Goal: Task Accomplishment & Management: Complete application form

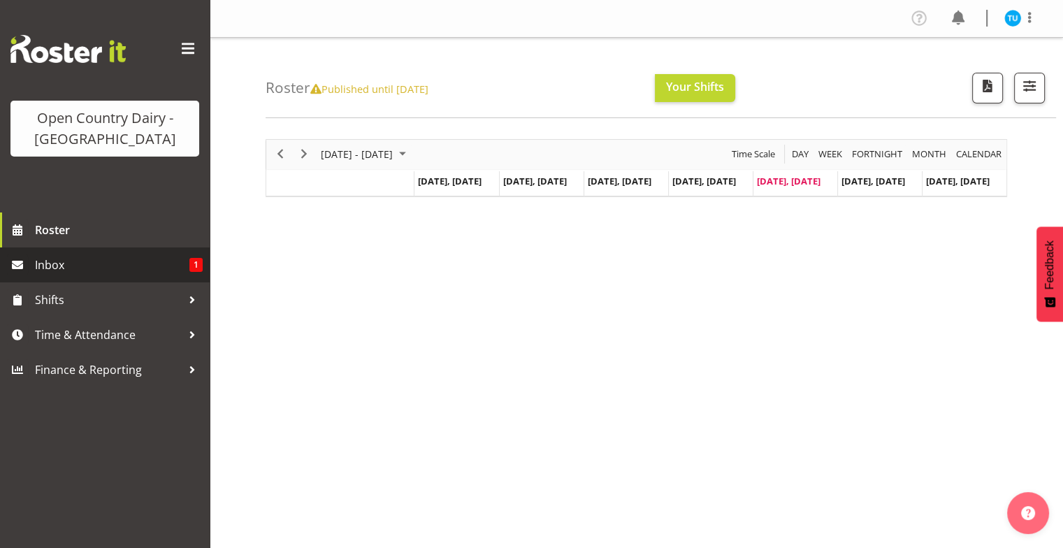
click at [53, 266] on span "Inbox" at bounding box center [112, 264] width 154 height 21
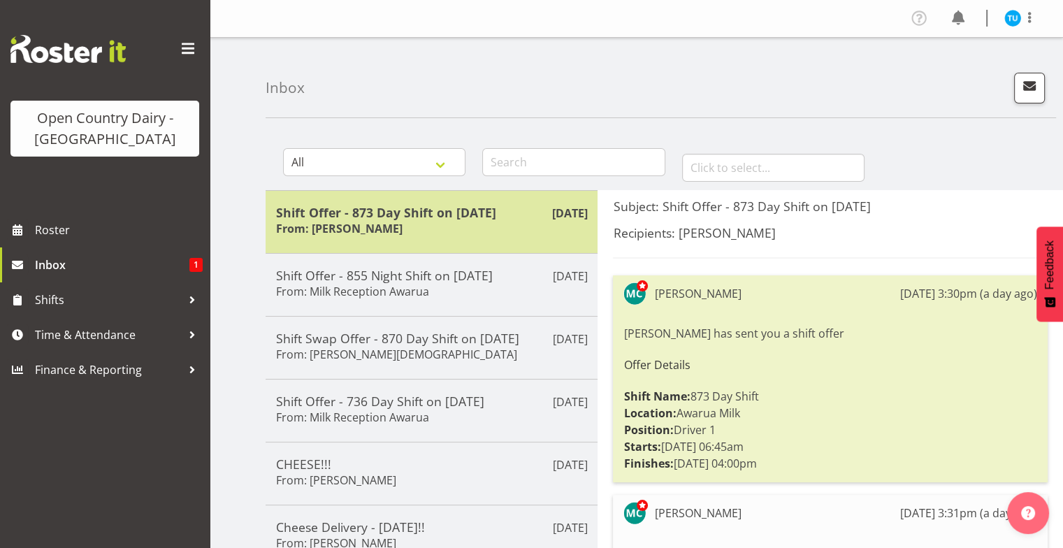
click at [366, 213] on h5 "Shift Offer - 873 Day Shift on 01/11/25" at bounding box center [431, 212] width 311 height 15
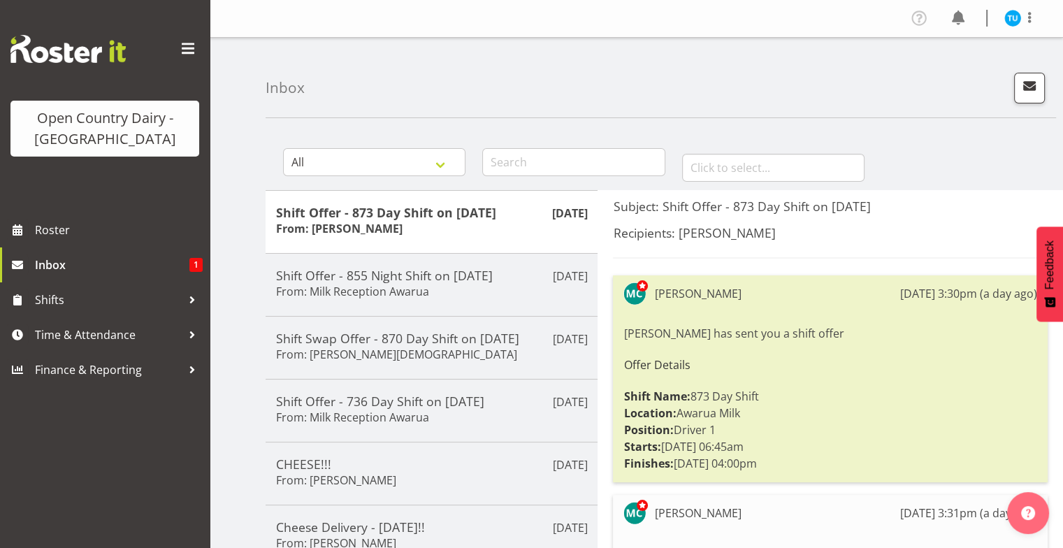
click at [741, 435] on div "Michael Campbell has sent you a shift offer Offer Details Shift Name: 873 Day S…" at bounding box center [831, 399] width 414 height 154
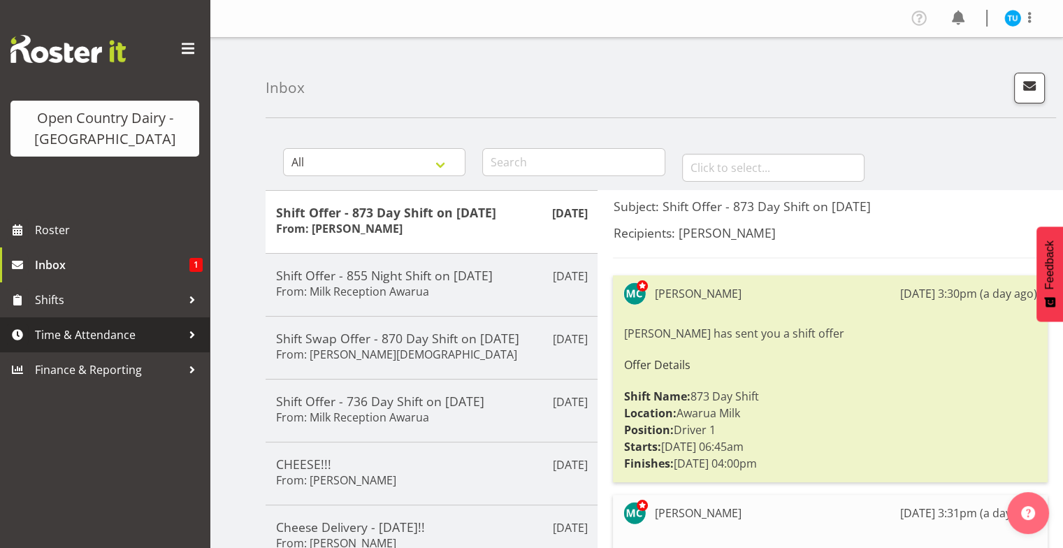
click at [124, 331] on span "Time & Attendance" at bounding box center [108, 334] width 147 height 21
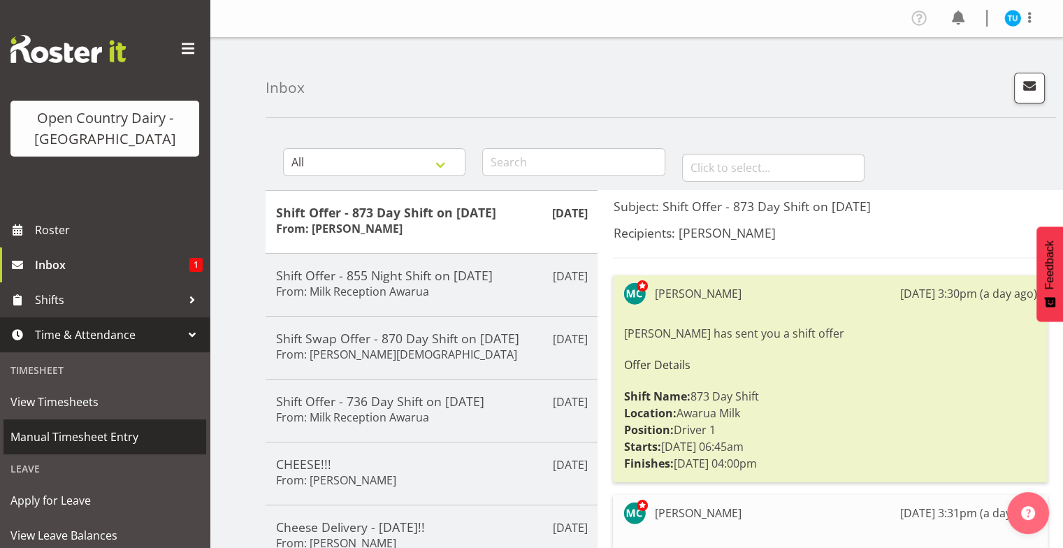
click at [92, 442] on span "Manual Timesheet Entry" at bounding box center [104, 436] width 189 height 21
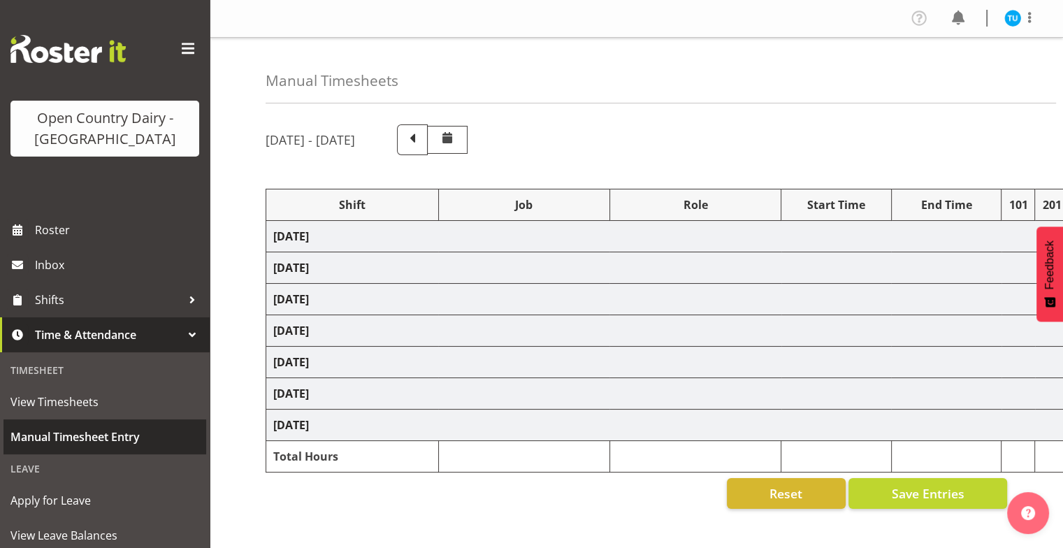
select select "59704"
select select "81164"
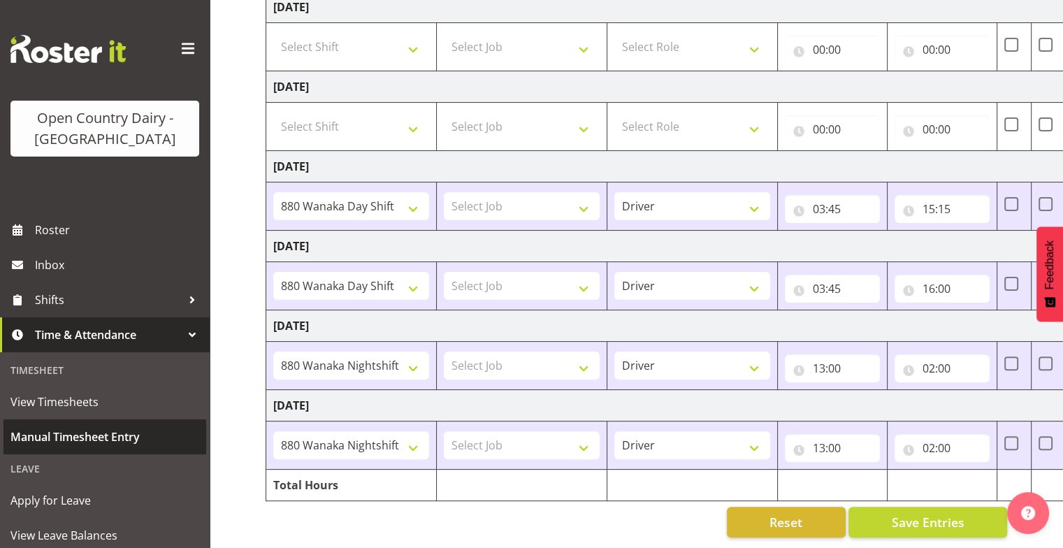
scroll to position [317, 0]
click at [92, 442] on span "Manual Timesheet Entry" at bounding box center [104, 436] width 189 height 21
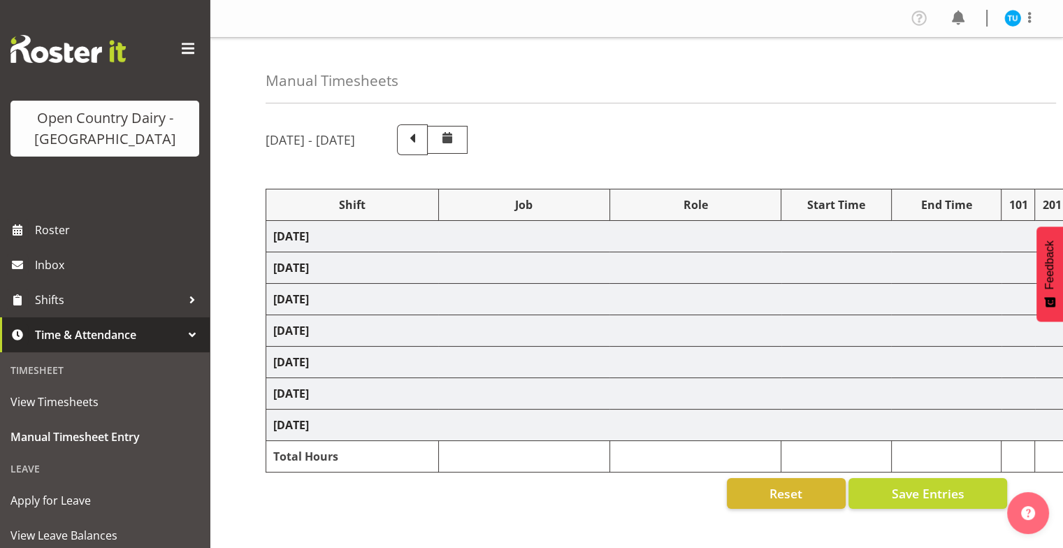
select select "59704"
select select "81164"
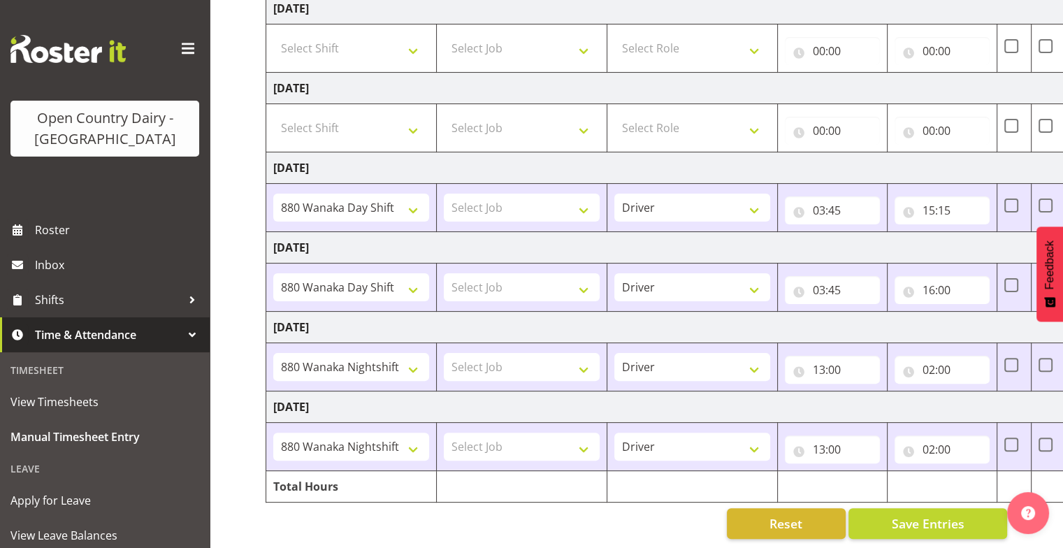
scroll to position [317, 0]
click at [944, 280] on input "16:00" at bounding box center [942, 289] width 95 height 28
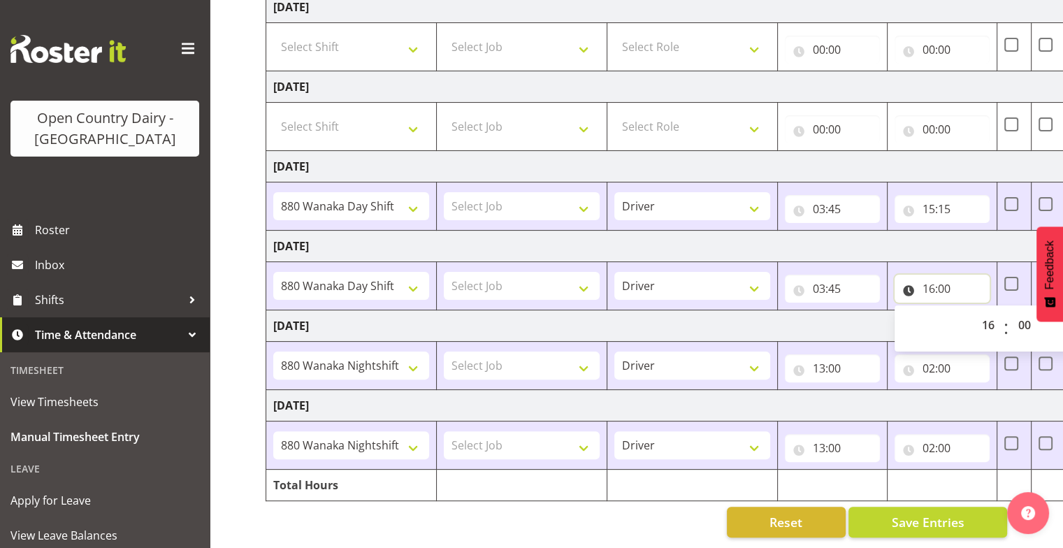
click at [912, 280] on input "16:00" at bounding box center [942, 289] width 95 height 28
click at [948, 278] on input "16:00" at bounding box center [942, 289] width 95 height 28
click at [991, 314] on select "00 01 02 03 04 05 06 07 08 09 10 11 12 13 14 15 16 17 18 19 20 21 22 23" at bounding box center [990, 325] width 31 height 28
select select "15"
click at [975, 311] on select "00 01 02 03 04 05 06 07 08 09 10 11 12 13 14 15 16 17 18 19 20 21 22 23" at bounding box center [990, 325] width 31 height 28
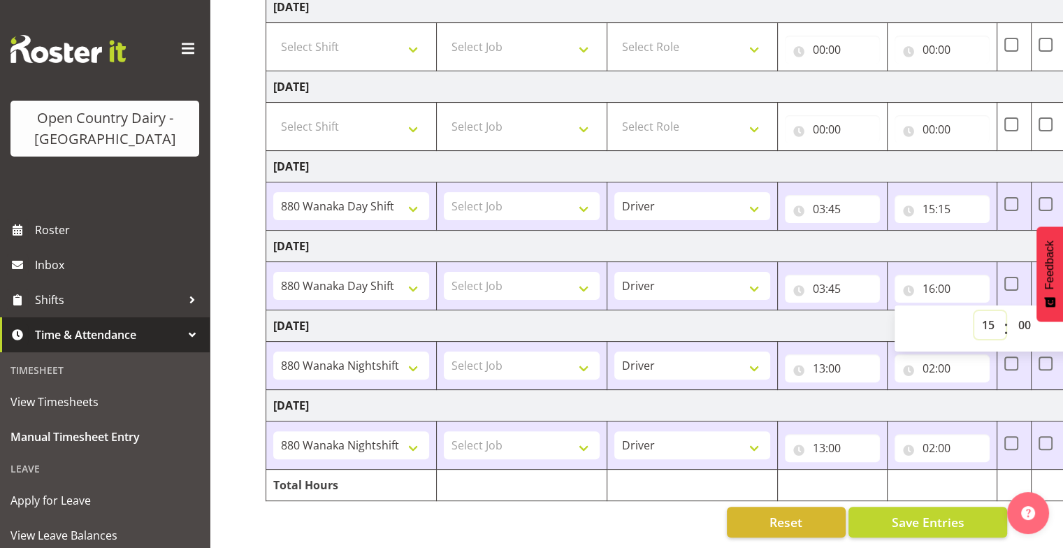
type input "15:00"
click at [1019, 316] on select "00 01 02 03 04 05 06 07 08 09 10 11 12 13 14 15 16 17 18 19 20 21 22 23 24 25 2…" at bounding box center [1026, 325] width 31 height 28
select select "15"
click at [1011, 311] on select "00 01 02 03 04 05 06 07 08 09 10 11 12 13 14 15 16 17 18 19 20 21 22 23 24 25 2…" at bounding box center [1026, 325] width 31 height 28
type input "15:15"
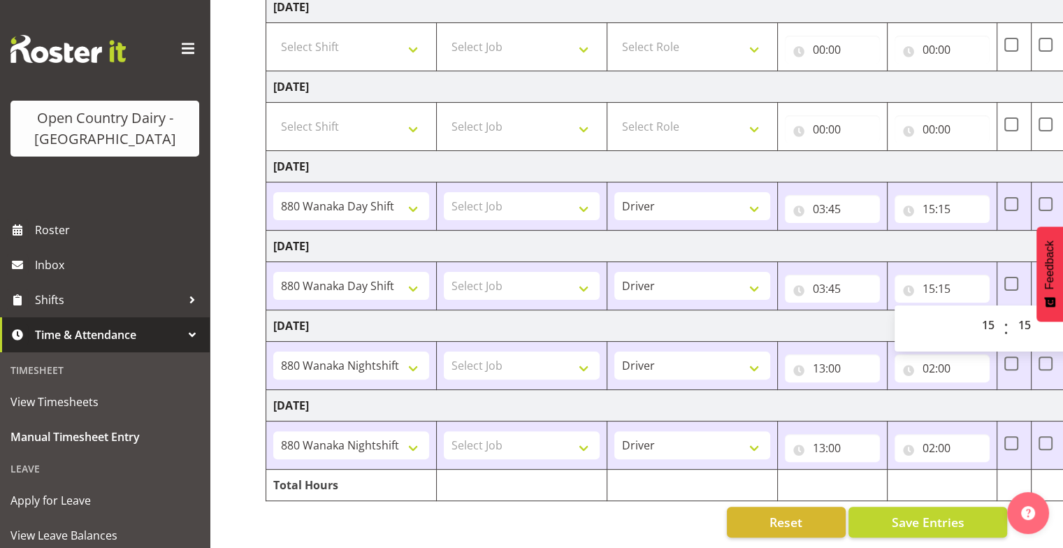
click at [928, 319] on div "00 01 02 03 04 05 06 07 08 09 10 11 12 13 14 15 16 17 18 19 20 21 22 23 : 00 01…" at bounding box center [1007, 328] width 224 height 35
click at [878, 311] on td "[DATE]" at bounding box center [755, 325] width 978 height 31
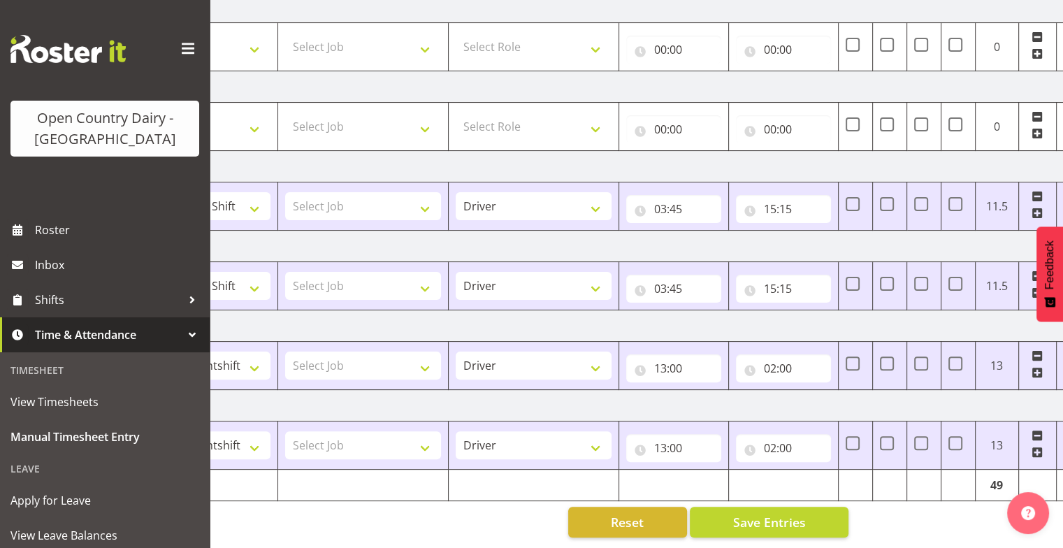
scroll to position [0, 168]
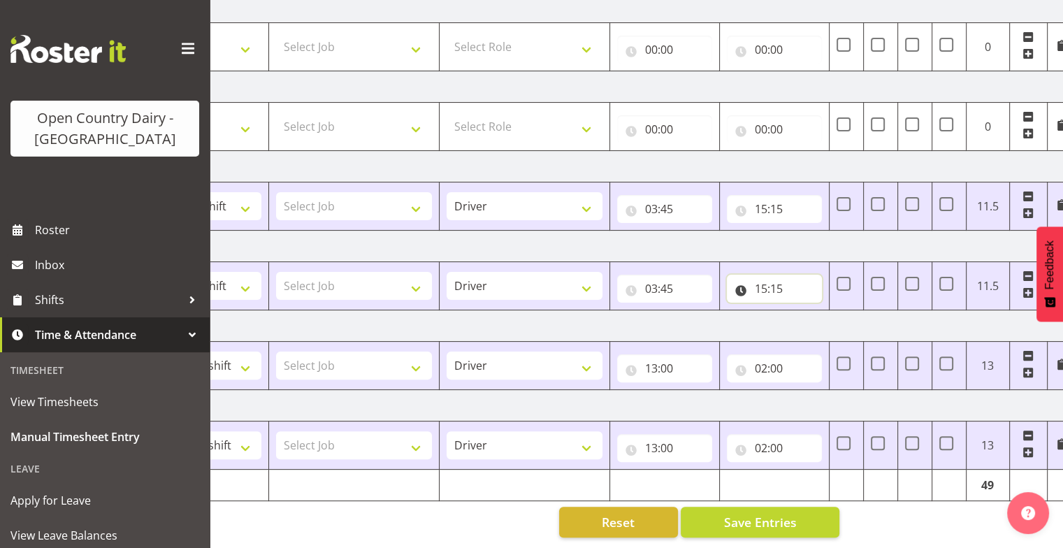
click at [778, 278] on input "15:15" at bounding box center [774, 289] width 95 height 28
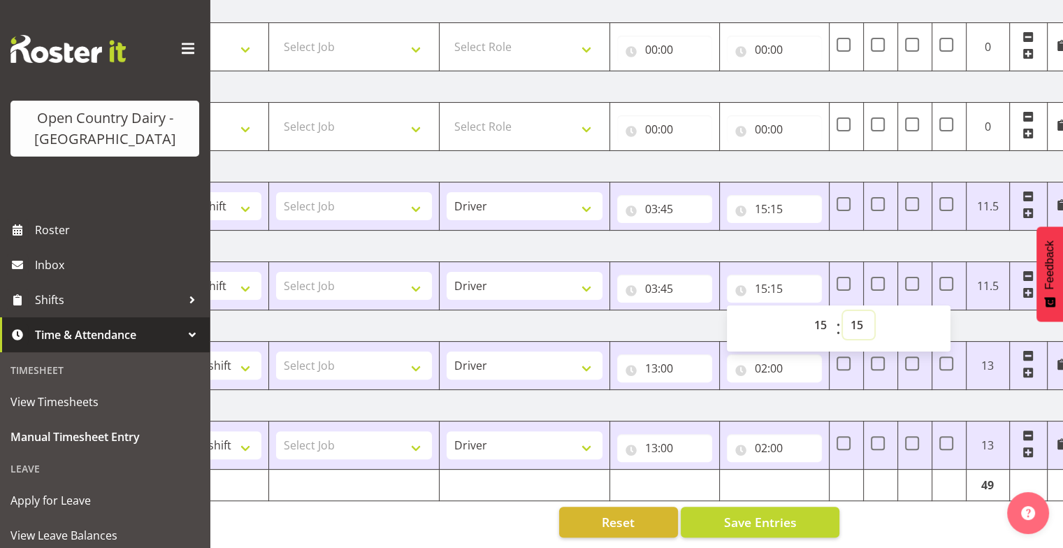
click at [854, 313] on select "00 01 02 03 04 05 06 07 08 09 10 11 12 13 14 15 16 17 18 19 20 21 22 23 24 25 2…" at bounding box center [858, 325] width 31 height 28
click at [768, 513] on span "Save Entries" at bounding box center [760, 522] width 73 height 18
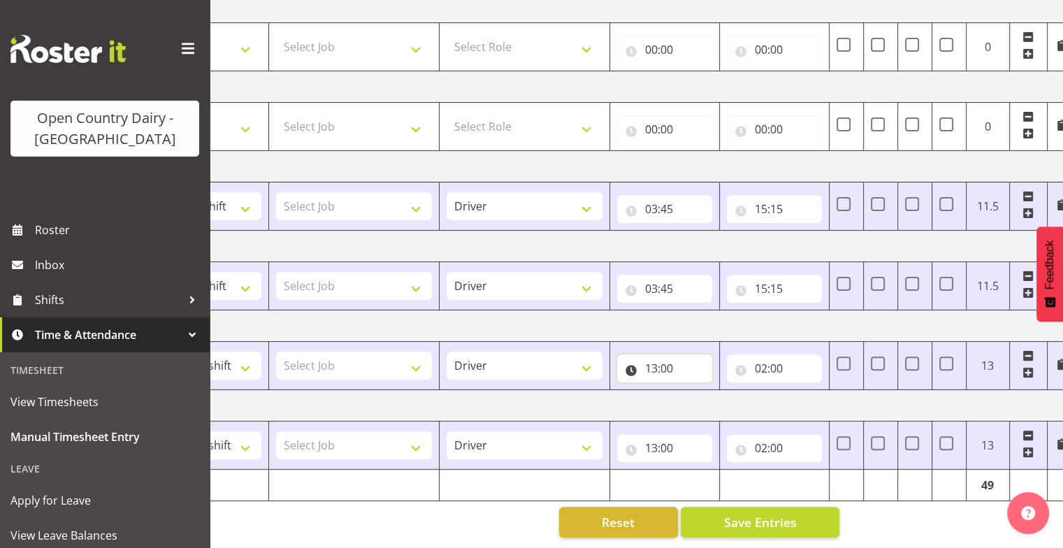
click at [649, 358] on input "13:00" at bounding box center [664, 368] width 95 height 28
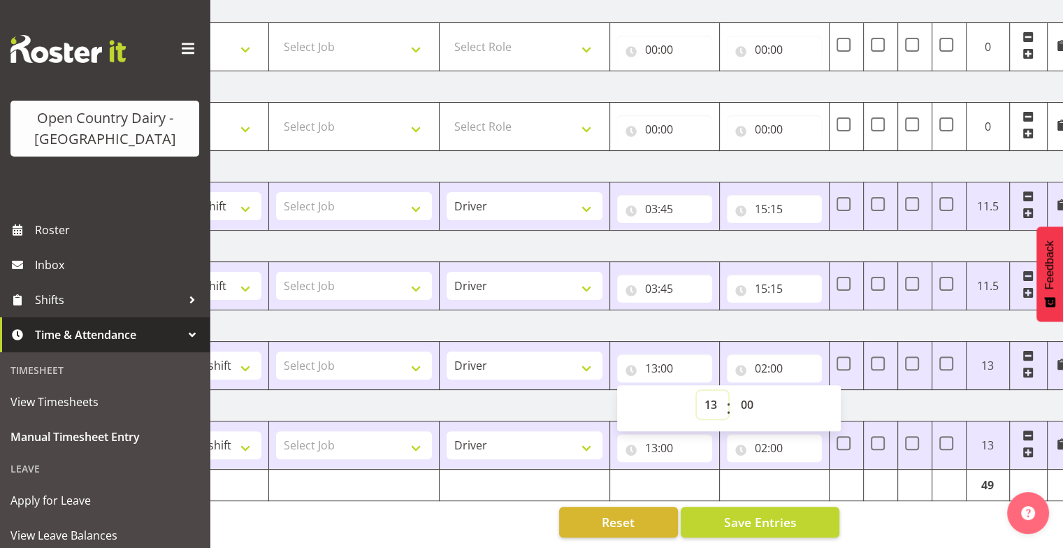
click at [712, 396] on select "00 01 02 03 04 05 06 07 08 09 10 11 12 13 14 15 16 17 18 19 20 21 22 23" at bounding box center [712, 405] width 31 height 28
select select "11"
click at [697, 391] on select "00 01 02 03 04 05 06 07 08 09 10 11 12 13 14 15 16 17 18 19 20 21 22 23" at bounding box center [712, 405] width 31 height 28
type input "11:00"
click at [668, 358] on input "11:00" at bounding box center [664, 368] width 95 height 28
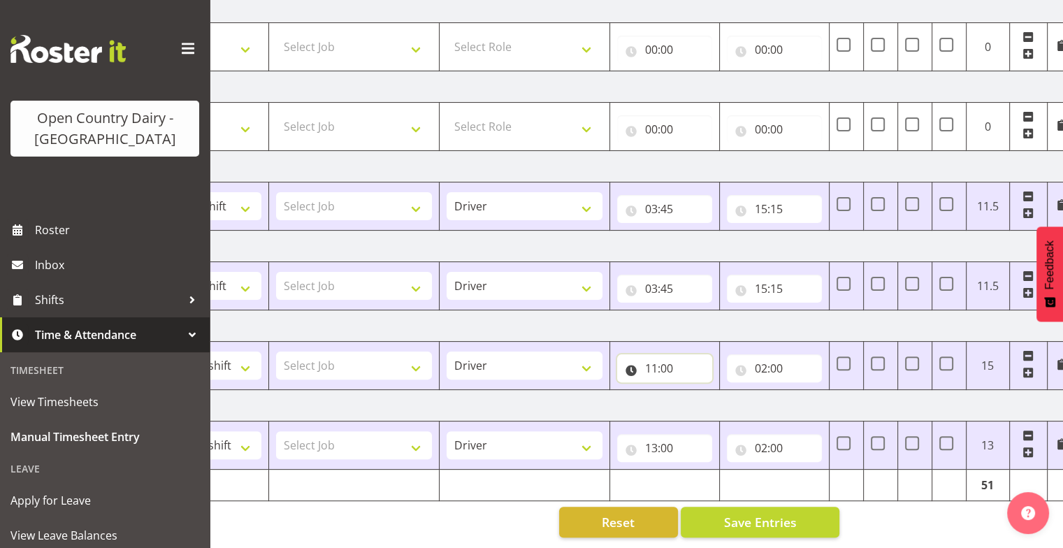
click at [668, 358] on input "11:00" at bounding box center [664, 368] width 95 height 28
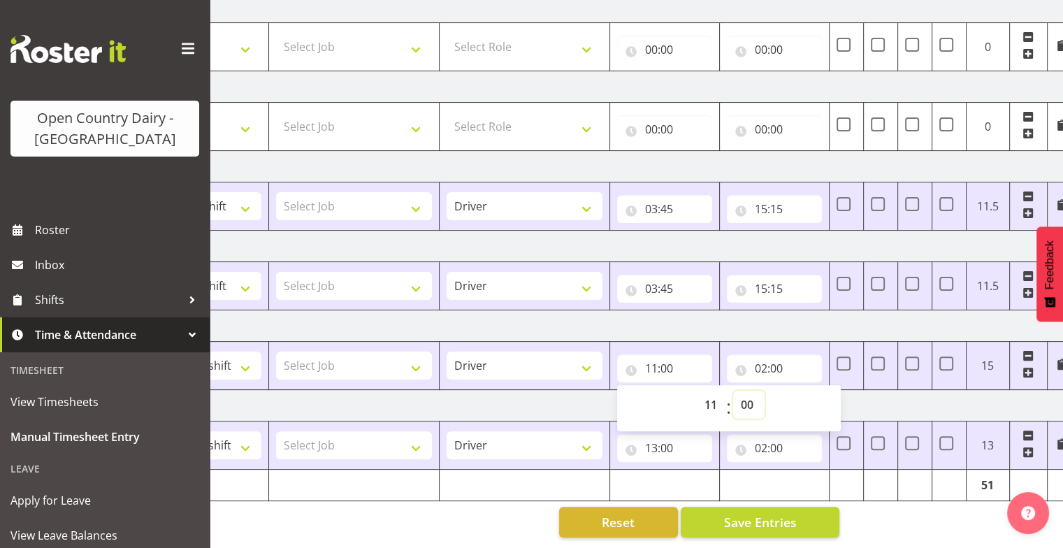
click at [749, 391] on select "00 01 02 03 04 05 06 07 08 09 10 11 12 13 14 15 16 17 18 19 20 21 22 23 24 25 2…" at bounding box center [748, 405] width 31 height 28
select select "30"
click at [733, 391] on select "00 01 02 03 04 05 06 07 08 09 10 11 12 13 14 15 16 17 18 19 20 21 22 23 24 25 2…" at bounding box center [748, 405] width 31 height 28
type input "11:30"
click at [664, 440] on input "13:00" at bounding box center [664, 448] width 95 height 28
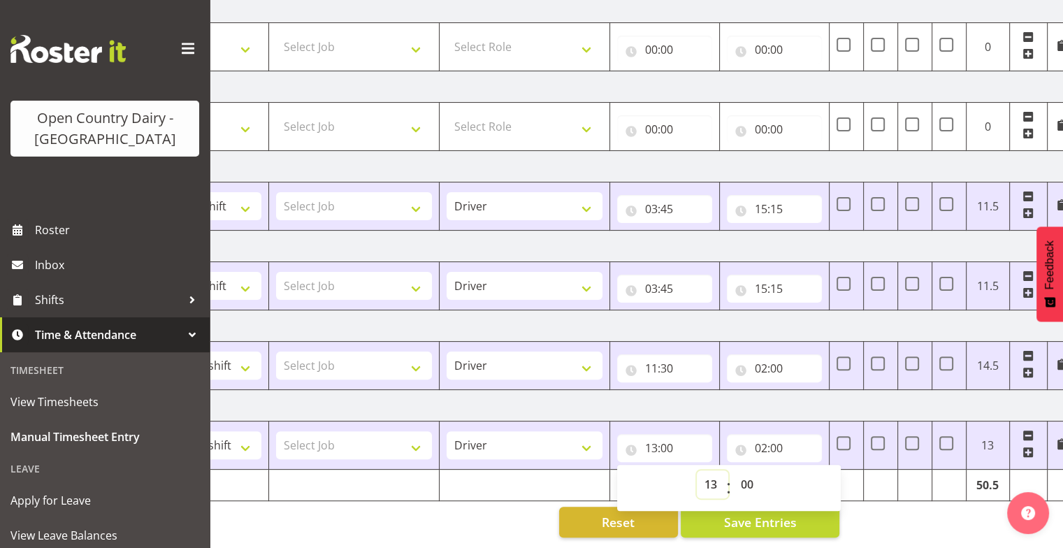
click at [712, 475] on select "00 01 02 03 04 05 06 07 08 09 10 11 12 13 14 15 16 17 18 19 20 21 22 23" at bounding box center [712, 484] width 31 height 28
select select "11"
click at [697, 470] on select "00 01 02 03 04 05 06 07 08 09 10 11 12 13 14 15 16 17 18 19 20 21 22 23" at bounding box center [712, 484] width 31 height 28
type input "11:00"
click at [747, 473] on select "00 01 02 03 04 05 06 07 08 09 10 11 12 13 14 15 16 17 18 19 20 21 22 23 24 25 2…" at bounding box center [748, 484] width 31 height 28
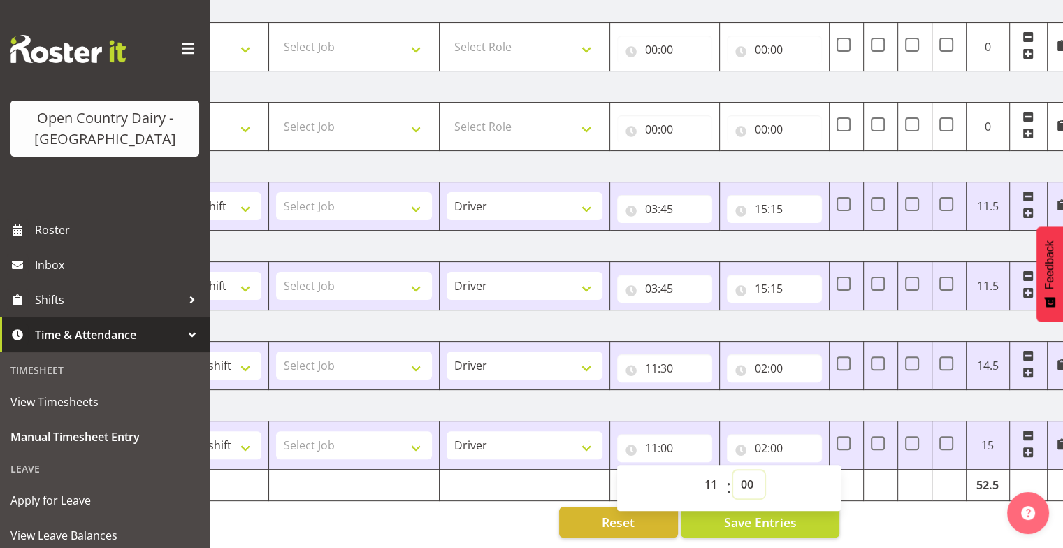
select select "30"
click at [733, 470] on select "00 01 02 03 04 05 06 07 08 09 10 11 12 13 14 15 16 17 18 19 20 21 22 23 24 25 2…" at bounding box center [748, 484] width 31 height 28
type input "11:30"
click at [745, 513] on span "Save Entries" at bounding box center [760, 522] width 73 height 18
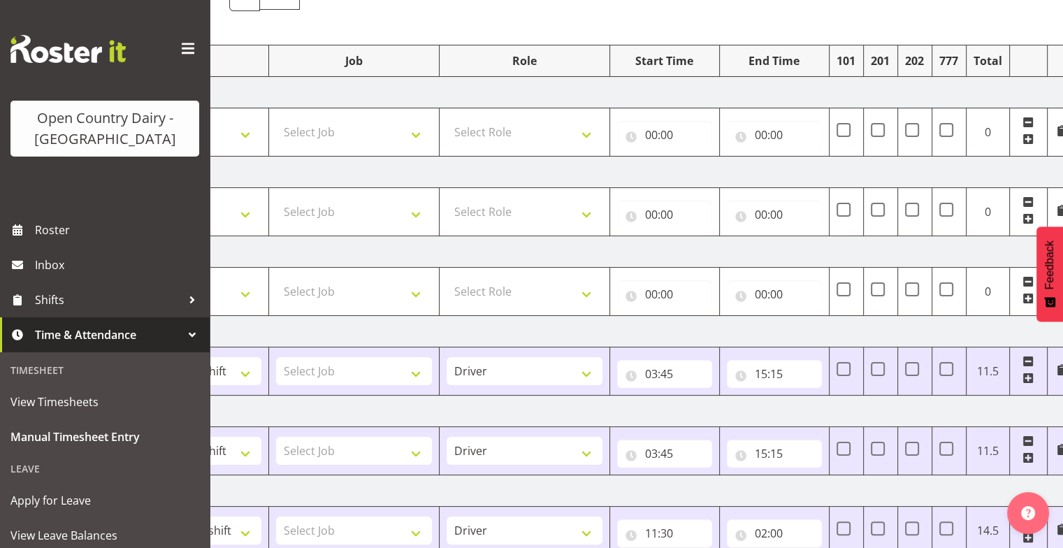
scroll to position [0, 0]
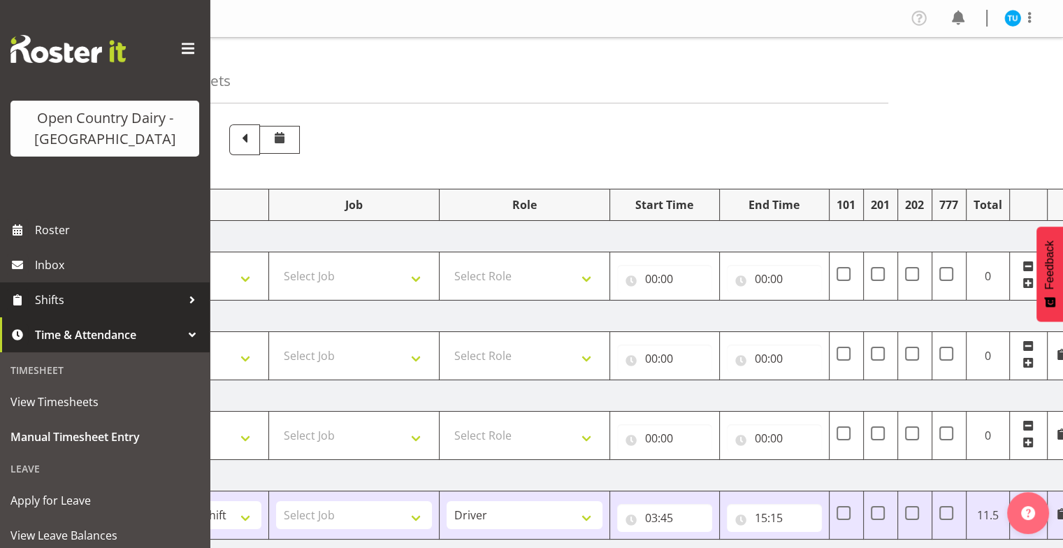
click at [57, 299] on span "Shifts" at bounding box center [108, 299] width 147 height 21
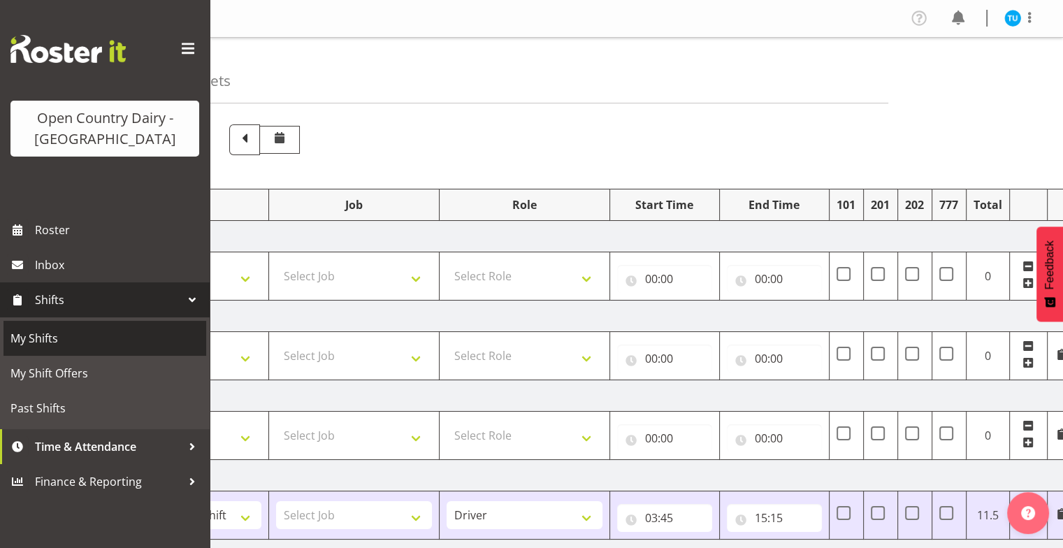
click at [56, 338] on span "My Shifts" at bounding box center [104, 338] width 189 height 21
